Goal: Task Accomplishment & Management: Manage account settings

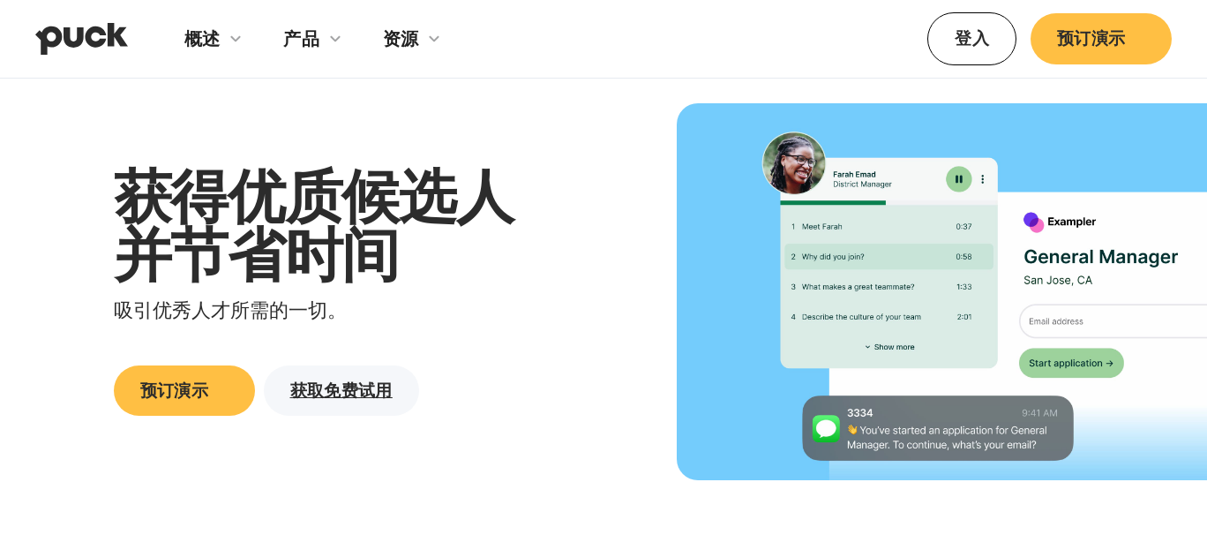
scroll to position [117, 0]
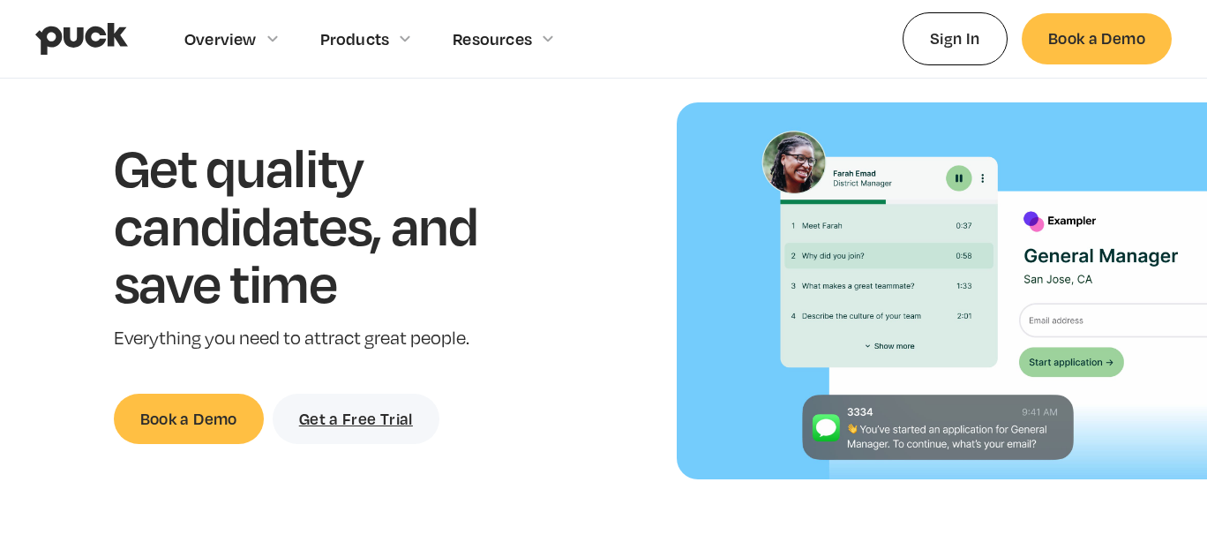
click at [515, 217] on h1 "Get quality candidates, and save time" at bounding box center [323, 225] width 419 height 174
click at [973, 28] on link "Sign In" at bounding box center [955, 38] width 105 height 52
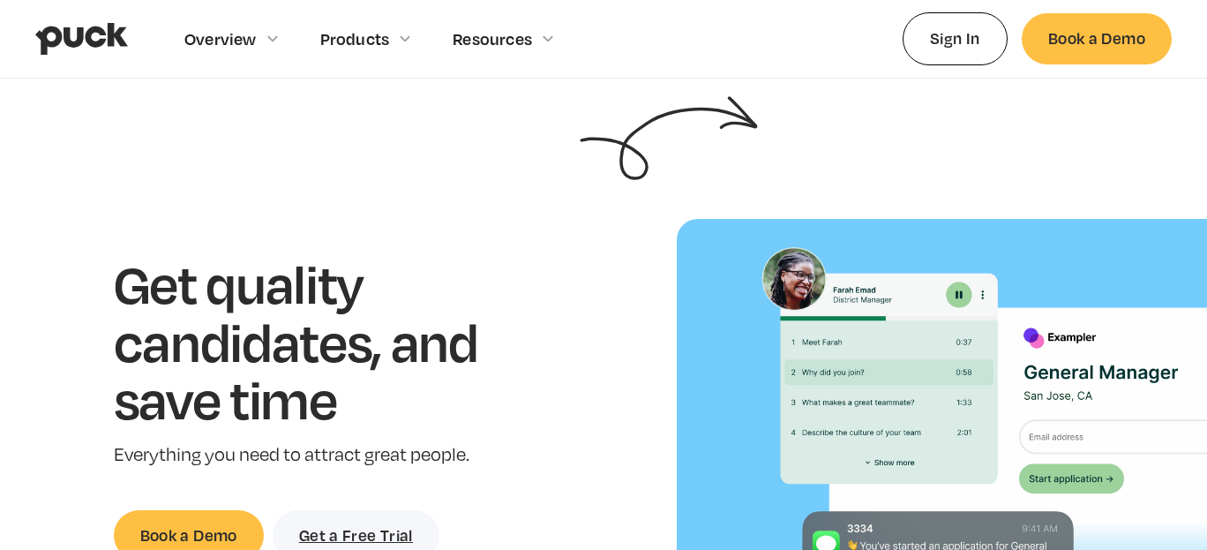
scroll to position [16, 0]
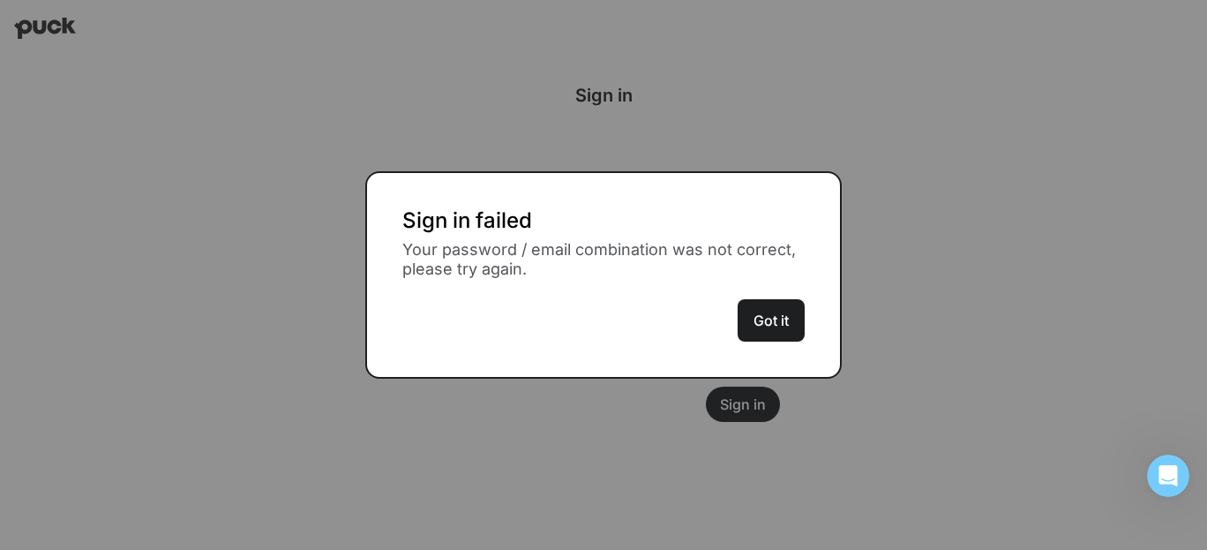
click at [774, 324] on button "Got it" at bounding box center [771, 320] width 67 height 42
click at [783, 312] on button "Got it" at bounding box center [771, 320] width 67 height 42
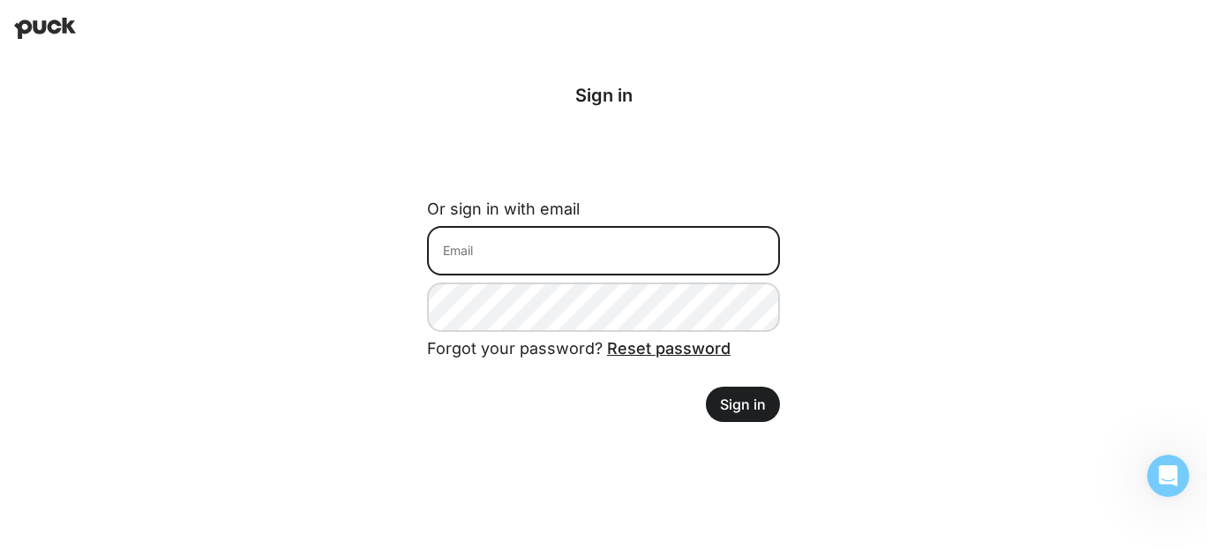
click at [549, 240] on input at bounding box center [603, 250] width 353 height 49
type input "blingblinglkx@gmail.com"
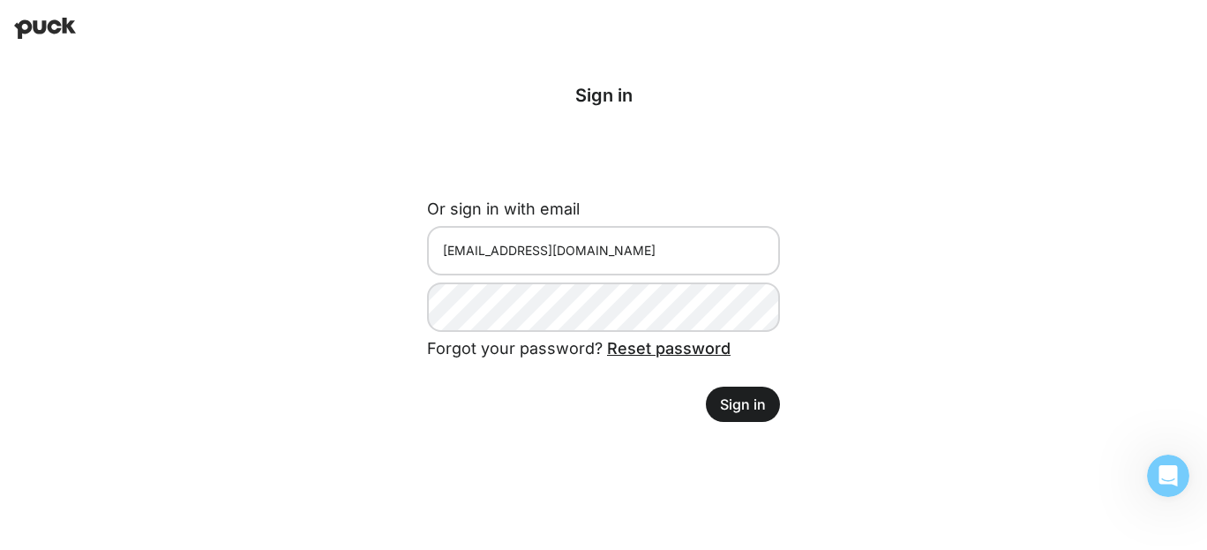
click at [743, 406] on button "Sign in" at bounding box center [743, 404] width 74 height 35
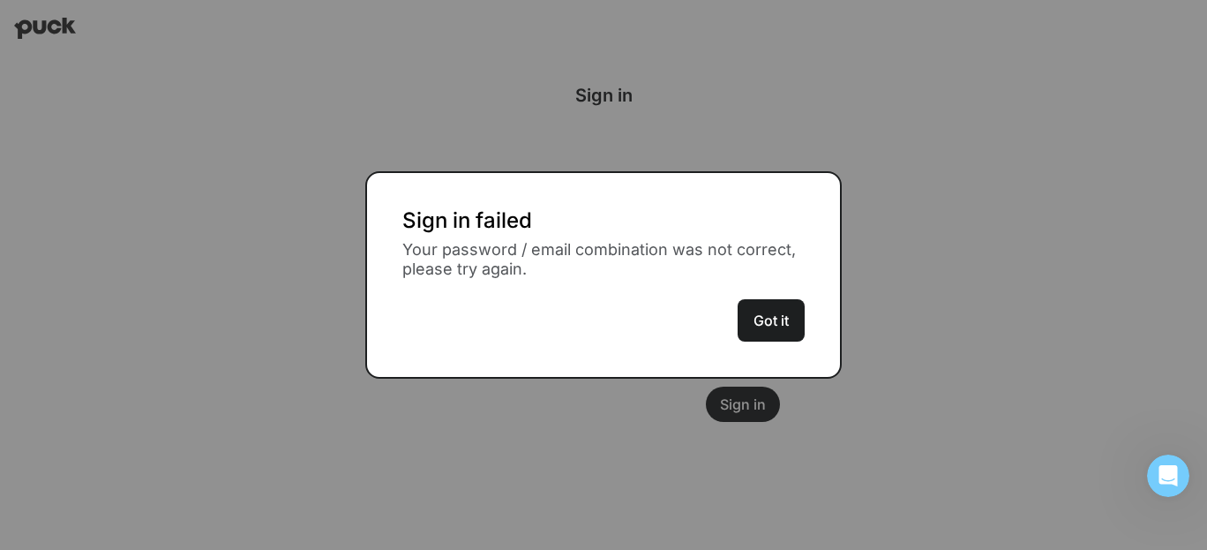
click at [760, 322] on button "Got it" at bounding box center [771, 320] width 67 height 42
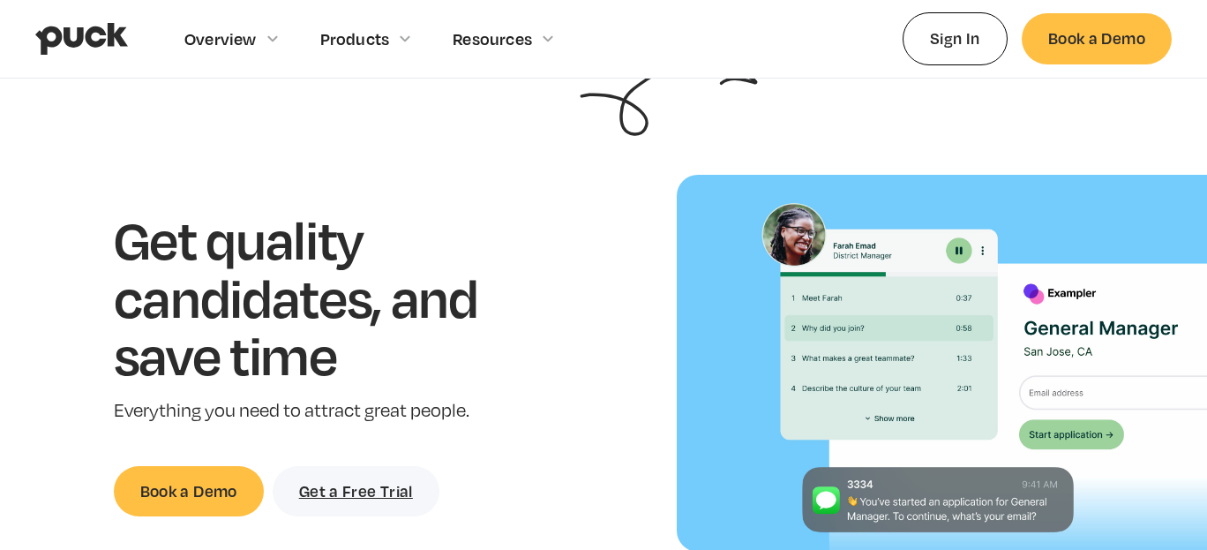
scroll to position [46, 0]
